Goal: Information Seeking & Learning: Check status

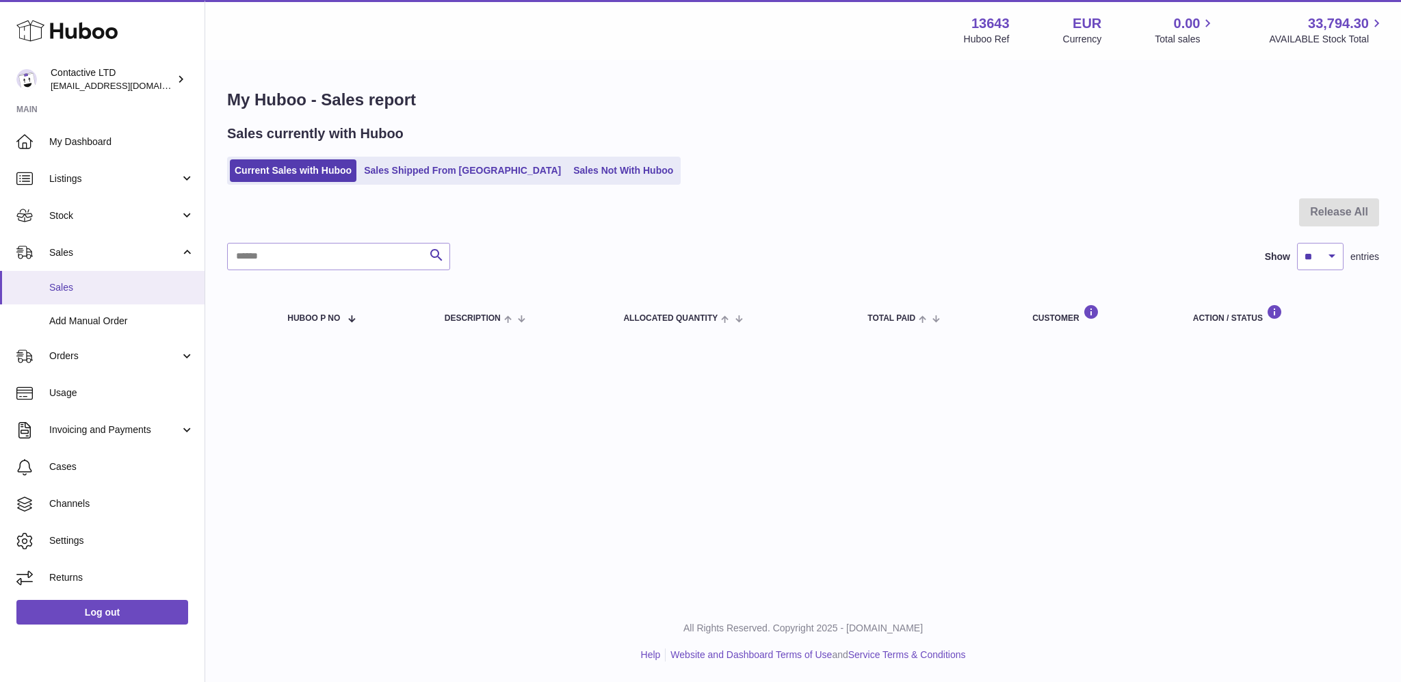
click at [146, 276] on link "Sales" at bounding box center [102, 288] width 205 height 34
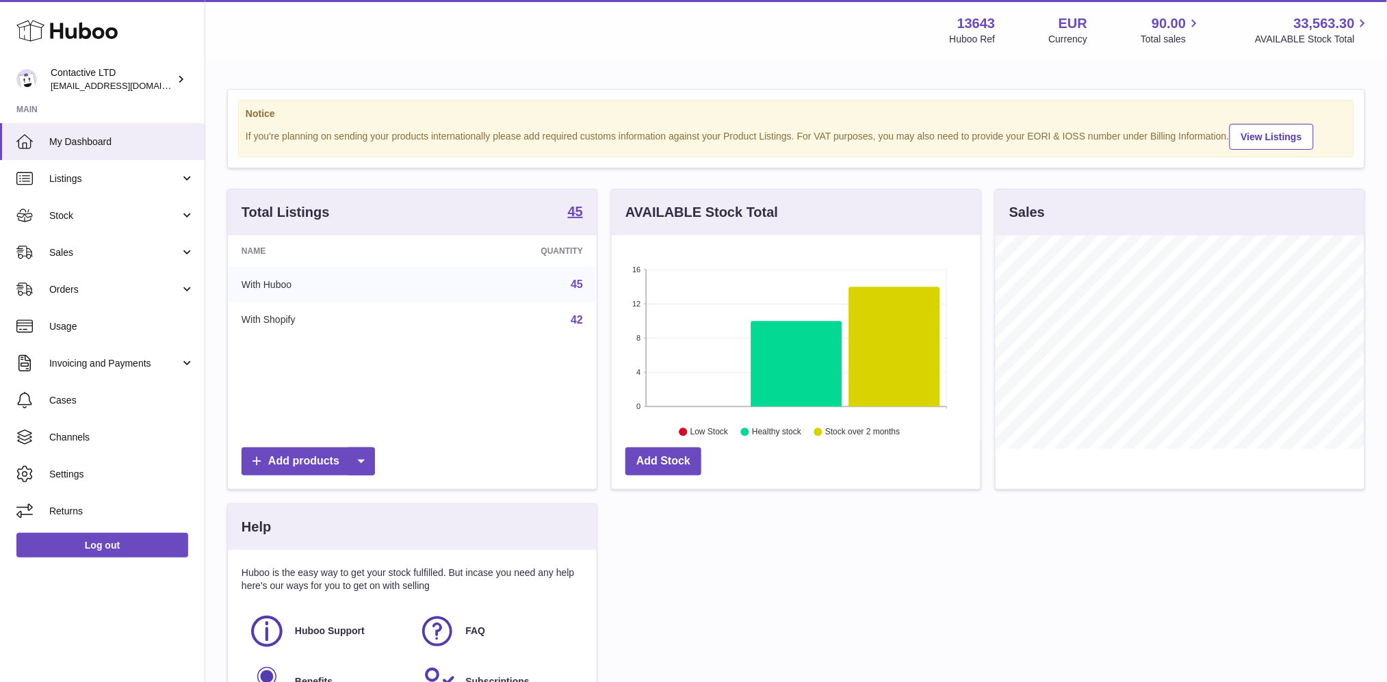
scroll to position [213, 369]
click at [90, 244] on link "Sales" at bounding box center [102, 252] width 205 height 37
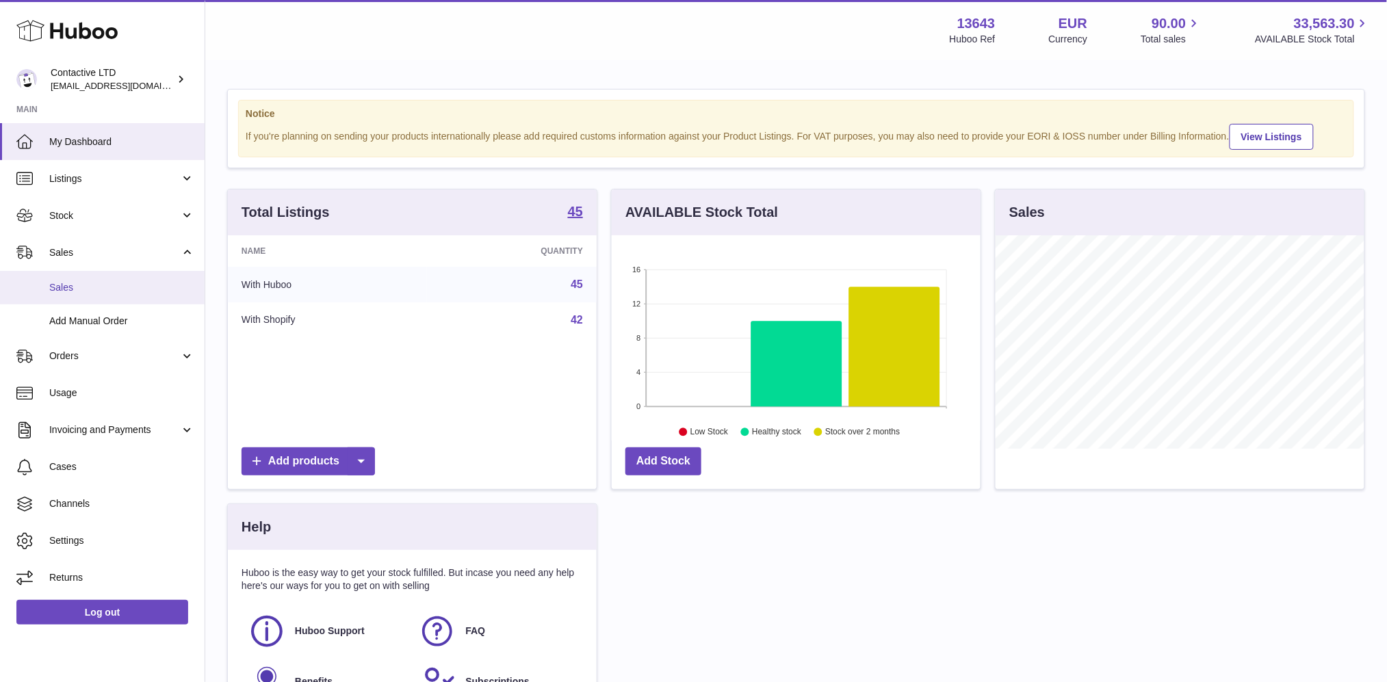
click at [102, 285] on span "Sales" at bounding box center [121, 287] width 145 height 13
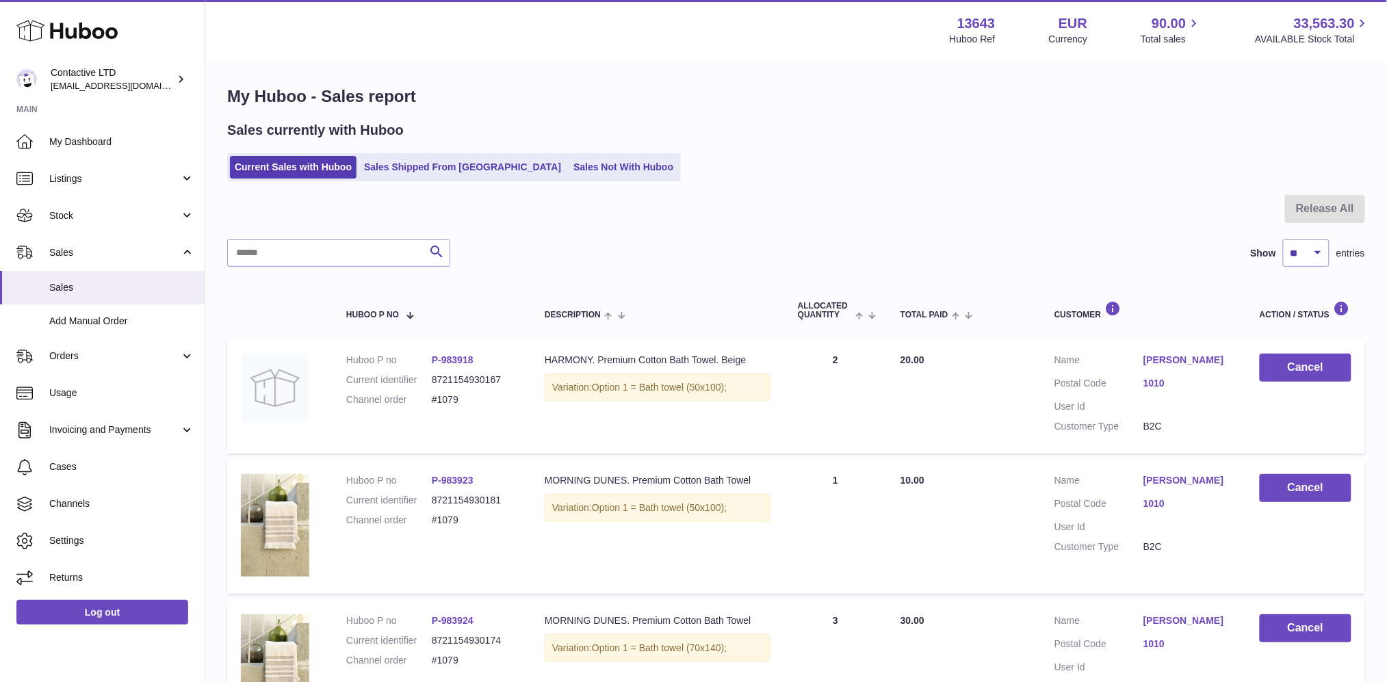
scroll to position [3, 0]
click at [419, 168] on link "Sales Shipped From [GEOGRAPHIC_DATA]" at bounding box center [462, 168] width 207 height 23
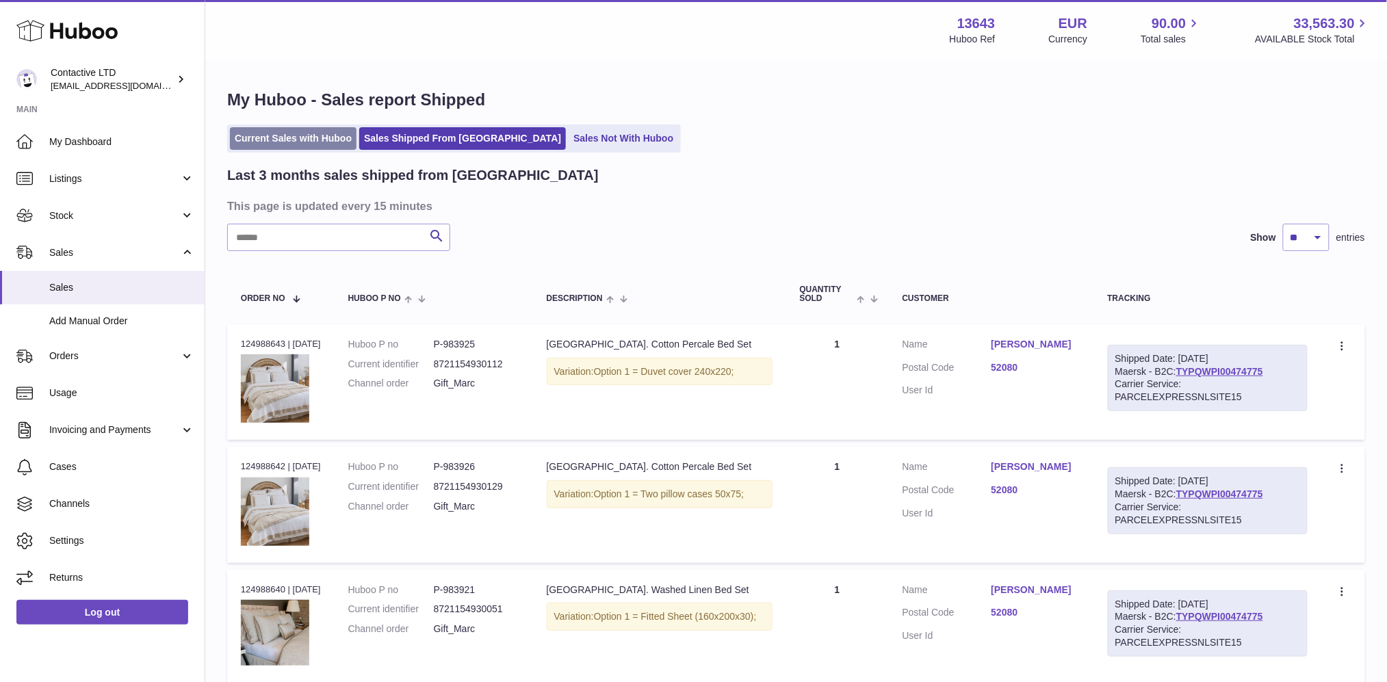
click at [276, 141] on link "Current Sales with Huboo" at bounding box center [293, 138] width 127 height 23
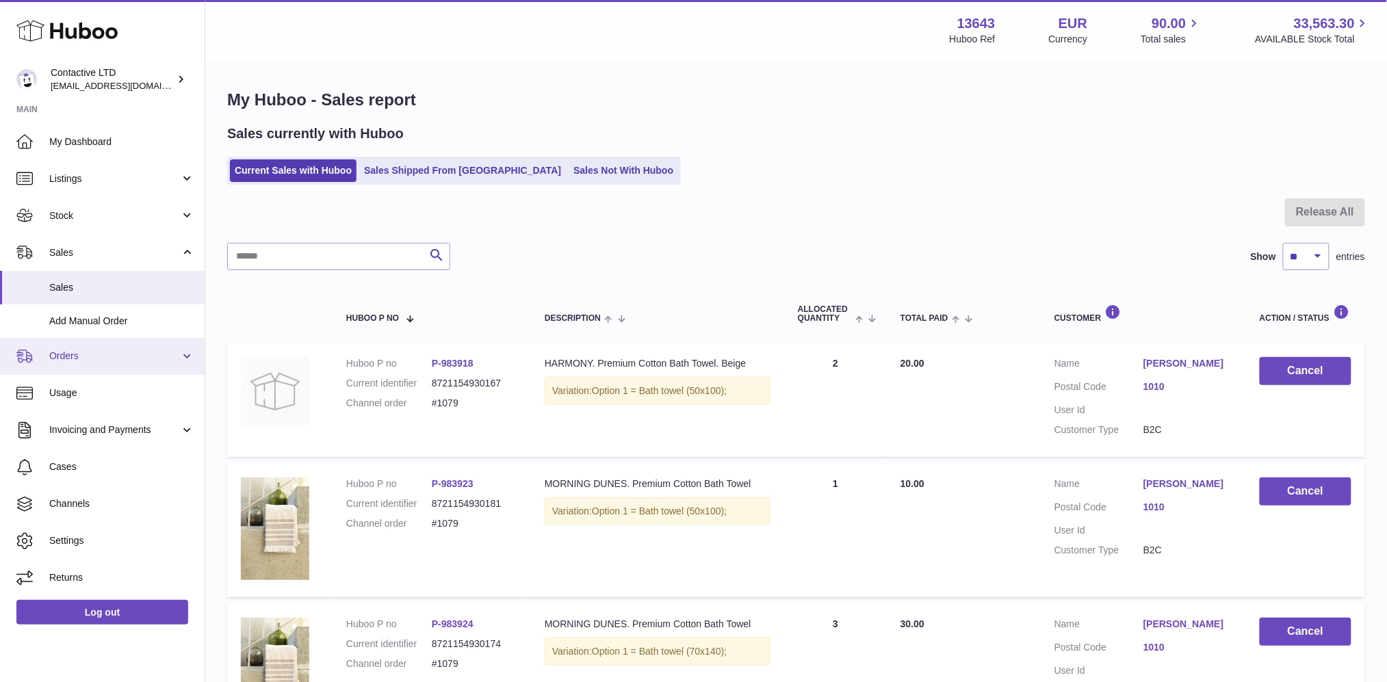
click at [90, 357] on span "Orders" at bounding box center [114, 356] width 131 height 13
